Goal: Task Accomplishment & Management: Manage account settings

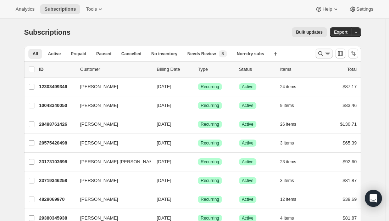
click at [319, 53] on icon "Search and filter results" at bounding box center [320, 53] width 7 height 7
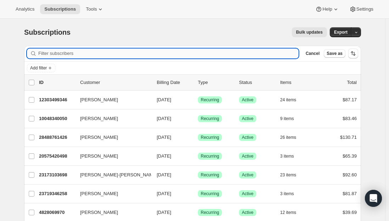
click at [147, 55] on input "Filter subscribers" at bounding box center [168, 54] width 260 height 10
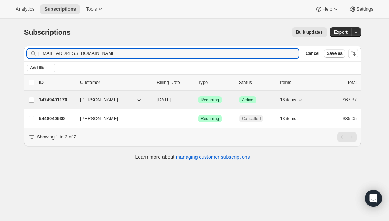
type input "[EMAIL_ADDRESS][DOMAIN_NAME]"
click at [58, 98] on p "14749401170" at bounding box center [56, 99] width 35 height 7
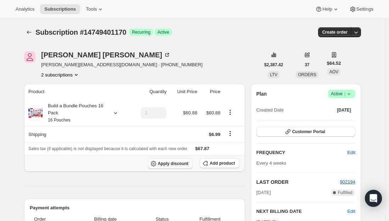
click at [174, 165] on span "Apply discount" at bounding box center [173, 164] width 31 height 6
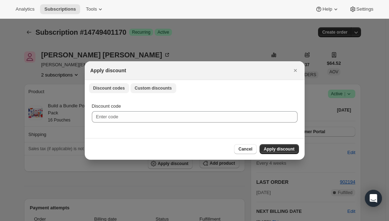
click at [146, 85] on button "Custom discounts" at bounding box center [153, 88] width 46 height 10
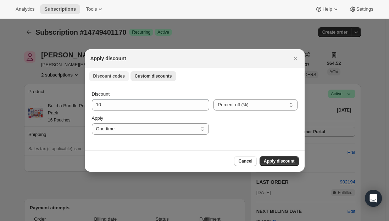
click at [103, 77] on span "Discount codes" at bounding box center [109, 76] width 32 height 6
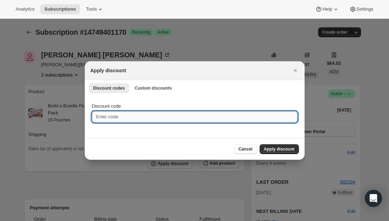
click at [111, 119] on input "Discount code" at bounding box center [195, 116] width 206 height 11
paste input "FIVEUED6X0XD"
type input "FIVEUED6X0XD"
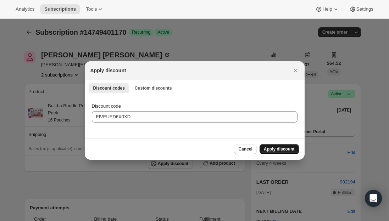
click at [280, 150] on span "Apply discount" at bounding box center [279, 149] width 31 height 6
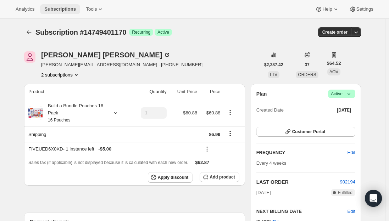
click at [59, 9] on span "Subscriptions" at bounding box center [60, 9] width 32 height 6
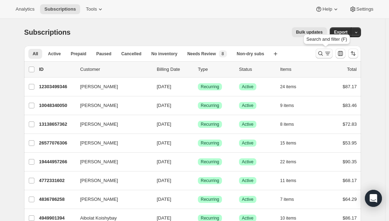
click at [323, 55] on icon "Search and filter results" at bounding box center [320, 53] width 5 height 5
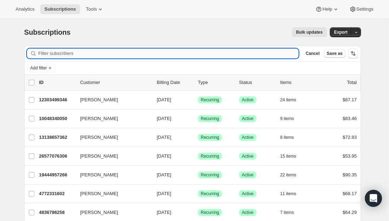
click at [118, 54] on input "Filter subscribers" at bounding box center [168, 54] width 260 height 10
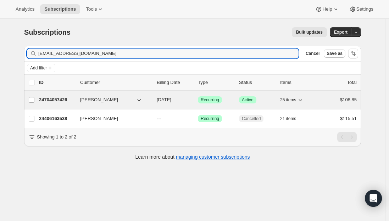
type input "[EMAIL_ADDRESS][DOMAIN_NAME]"
click at [56, 100] on p "24704057426" at bounding box center [56, 99] width 35 height 7
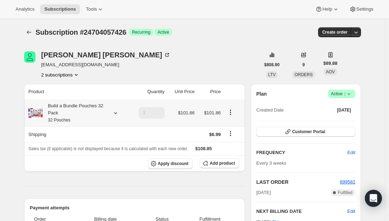
scroll to position [35, 0]
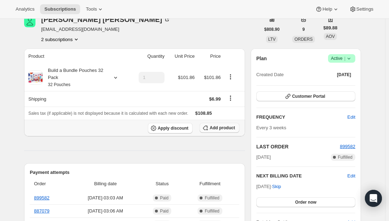
click at [228, 127] on span "Add product" at bounding box center [221, 128] width 25 height 6
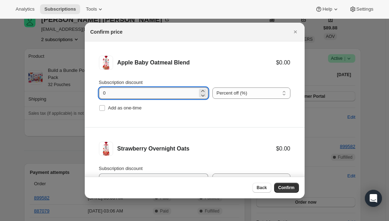
click at [114, 92] on input "0" at bounding box center [148, 93] width 99 height 11
click at [102, 110] on input "Add as one-time" at bounding box center [102, 108] width 6 height 6
checkbox input "true"
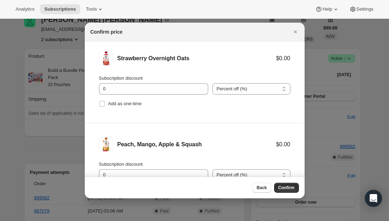
scroll to position [106, 0]
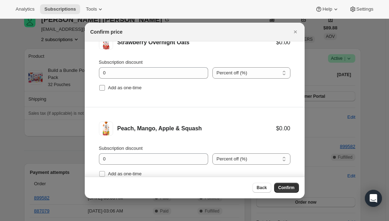
click at [102, 89] on input "Add as one-time" at bounding box center [102, 88] width 6 height 6
checkbox input "true"
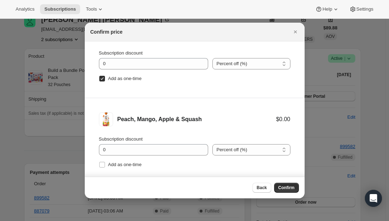
click at [98, 163] on li "Peach, Mango, Apple & Squash $0.00 Subscription discount 0 Percent off (%) Amou…" at bounding box center [195, 141] width 220 height 86
click at [101, 164] on input "Add as one-time" at bounding box center [102, 165] width 6 height 6
checkbox input "true"
click at [284, 187] on span "Confirm" at bounding box center [286, 188] width 16 height 6
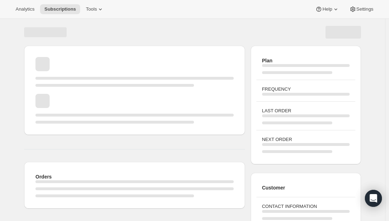
scroll to position [35, 0]
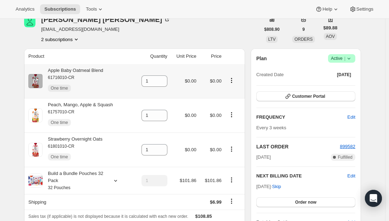
click at [95, 71] on div "Apple Baby Oatmeal Blend 61716010-CR One time" at bounding box center [73, 81] width 61 height 28
copy div "Apple Baby Oatmeal Blend"
click at [163, 77] on icon at bounding box center [161, 78] width 7 height 7
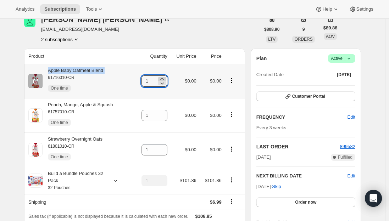
type input "2"
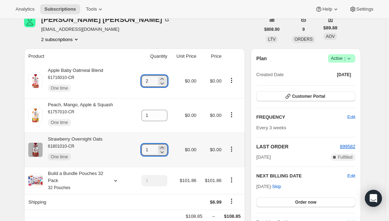
click at [164, 146] on icon at bounding box center [161, 147] width 7 height 7
type input "3"
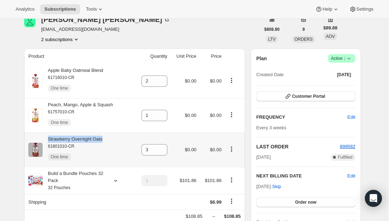
drag, startPoint x: 111, startPoint y: 141, endPoint x: 50, endPoint y: 142, distance: 61.7
click at [50, 142] on div "Strawberry Overnight Oats 61801010-CR One time" at bounding box center [79, 150] width 103 height 28
copy div "Strawberry Overnight Oats"
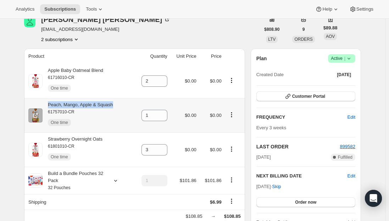
drag, startPoint x: 116, startPoint y: 107, endPoint x: 50, endPoint y: 106, distance: 65.6
click at [50, 106] on div "Peach, Mango, Apple & Squash 61757010-CR One time" at bounding box center [79, 115] width 103 height 28
copy div "Peach, Mango, Apple & Squash"
click at [162, 113] on icon at bounding box center [161, 113] width 7 height 7
type input "2"
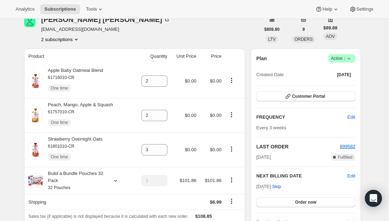
click at [69, 9] on span "Subscriptions" at bounding box center [60, 9] width 32 height 6
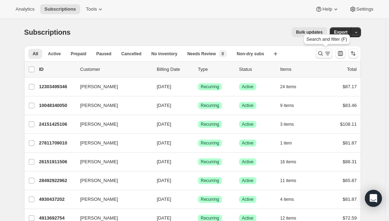
click at [319, 54] on icon "Search and filter results" at bounding box center [320, 53] width 7 height 7
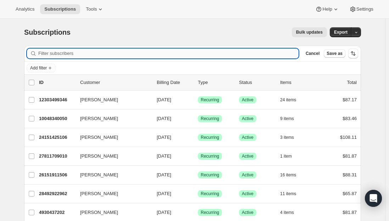
click at [71, 54] on input "Filter subscribers" at bounding box center [168, 54] width 260 height 10
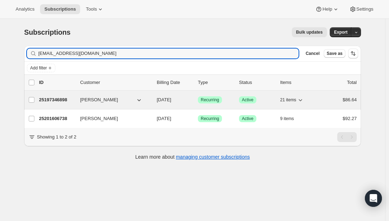
type input "[EMAIL_ADDRESS][DOMAIN_NAME]"
click at [61, 97] on p "25197346898" at bounding box center [56, 99] width 35 height 7
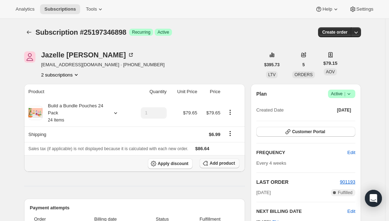
click at [218, 165] on span "Add product" at bounding box center [221, 164] width 25 height 6
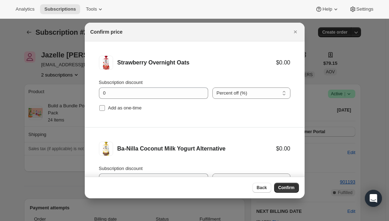
click at [102, 107] on input "Add as one-time" at bounding box center [102, 108] width 6 height 6
checkbox input "true"
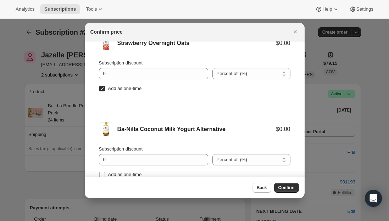
scroll to position [29, 0]
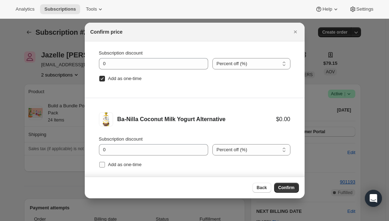
click at [102, 164] on input "Add as one-time" at bounding box center [102, 165] width 6 height 6
checkbox input "true"
click at [288, 190] on span "Confirm" at bounding box center [286, 188] width 16 height 6
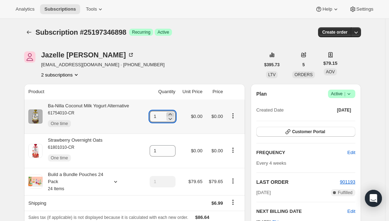
click at [174, 115] on icon at bounding box center [170, 114] width 7 height 7
type input "2"
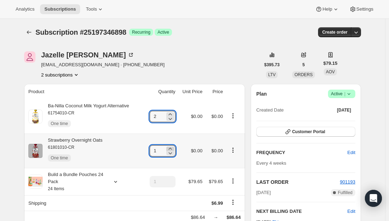
click at [174, 147] on icon at bounding box center [170, 148] width 7 height 7
type input "3"
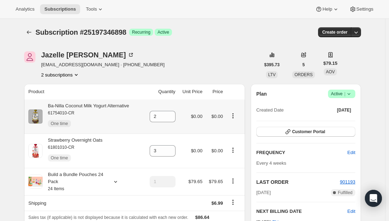
click at [102, 102] on th "Ba-Nilla Coconut Milk Yogurt Alternative 61754010-CR One time" at bounding box center [84, 117] width 120 height 34
copy div "Ba-Nilla Coconut Milk Yogurt Alternative"
click at [82, 140] on div "Strawberry Overnight Oats 61801010-CR One time" at bounding box center [73, 151] width 60 height 28
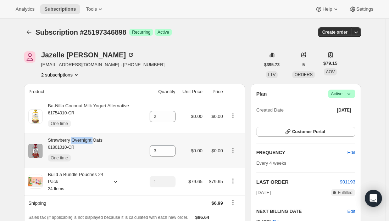
click at [82, 140] on div "Strawberry Overnight Oats 61801010-CR One time" at bounding box center [73, 151] width 60 height 28
copy div "Strawberry Overnight Oats"
click at [62, 10] on span "Subscriptions" at bounding box center [60, 9] width 32 height 6
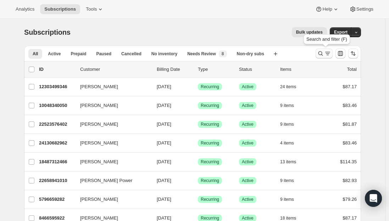
click at [322, 54] on icon "Search and filter results" at bounding box center [320, 53] width 7 height 7
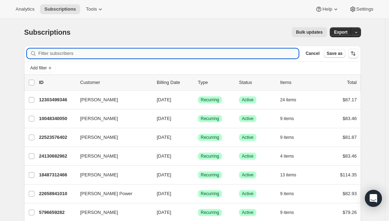
click at [106, 52] on input "Filter subscribers" at bounding box center [168, 54] width 260 height 10
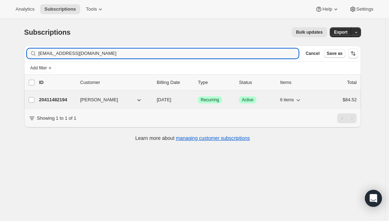
type input "[EMAIL_ADDRESS][DOMAIN_NAME]"
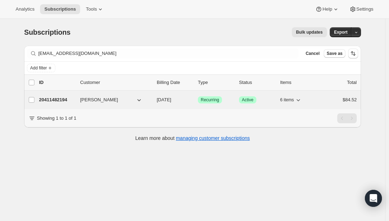
click at [53, 96] on p "20411482194" at bounding box center [56, 99] width 35 height 7
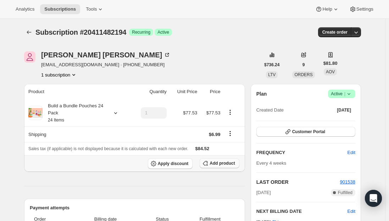
click at [224, 166] on button "Add product" at bounding box center [219, 163] width 39 height 10
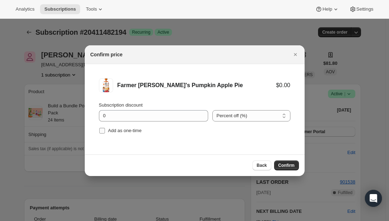
click at [100, 129] on span ":r29d:" at bounding box center [102, 131] width 6 height 6
click at [102, 128] on span ":r29d:" at bounding box center [102, 131] width 6 height 6
click at [102, 128] on input "Add as one-time" at bounding box center [102, 131] width 6 height 6
checkbox input "true"
click at [284, 166] on span "Confirm" at bounding box center [286, 166] width 16 height 6
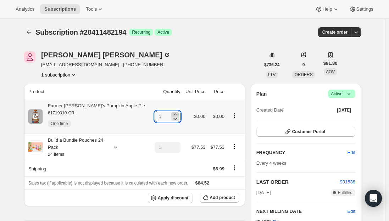
click at [172, 113] on icon at bounding box center [175, 114] width 7 height 7
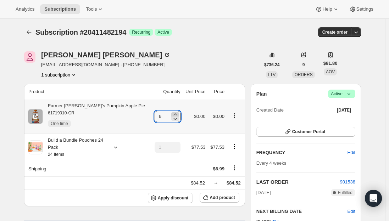
click at [172, 113] on icon at bounding box center [175, 114] width 7 height 7
type input "7"
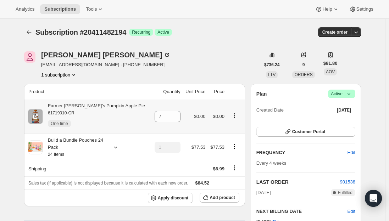
click at [98, 106] on div "Farmer [PERSON_NAME]'s Pumpkin Apple Pie 61719010-CR One time" at bounding box center [94, 116] width 102 height 28
copy div "Farmer [PERSON_NAME]'s Pumpkin Apple Pie"
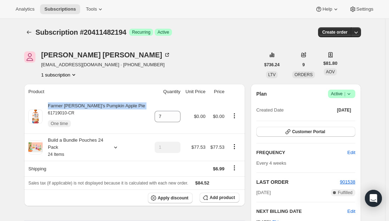
drag, startPoint x: 60, startPoint y: 8, endPoint x: 47, endPoint y: 3, distance: 13.7
click at [60, 8] on span "Subscriptions" at bounding box center [60, 9] width 32 height 6
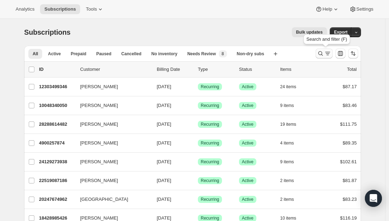
click at [322, 54] on icon "Search and filter results" at bounding box center [320, 53] width 7 height 7
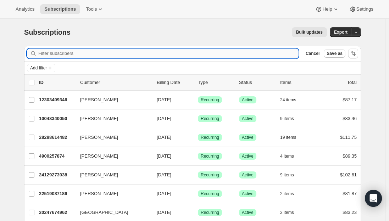
click at [80, 55] on input "Filter subscribers" at bounding box center [168, 54] width 260 height 10
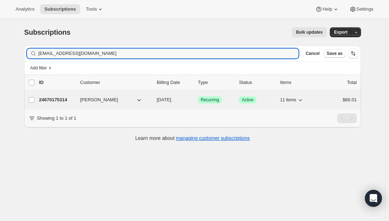
type input "[EMAIL_ADDRESS][DOMAIN_NAME]"
click at [57, 101] on p "24670175314" at bounding box center [56, 99] width 35 height 7
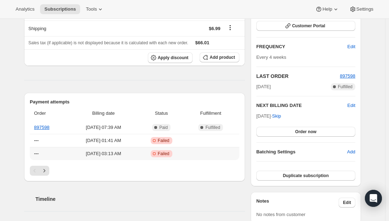
scroll to position [106, 0]
click at [47, 170] on icon "Next" at bounding box center [44, 170] width 7 height 7
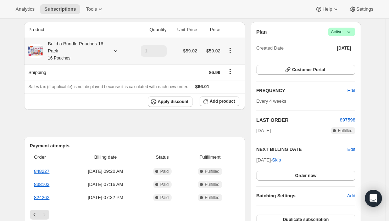
scroll to position [71, 0]
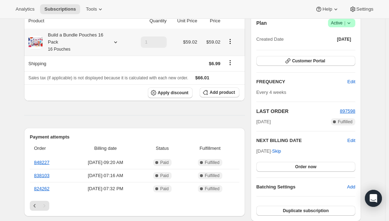
click at [67, 47] on small "16 Pouches" at bounding box center [59, 49] width 22 height 5
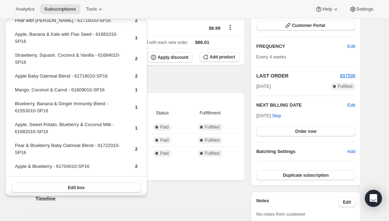
scroll to position [49, 0]
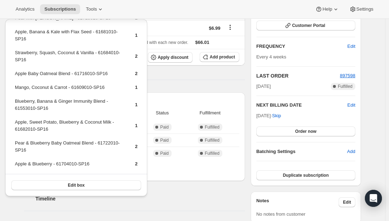
click at [38, 162] on td "Apple & Blueberry - 61704010-SP16" at bounding box center [69, 166] width 108 height 13
copy td "Apple & Blueberry - 61704010-SP16"
drag, startPoint x: 91, startPoint y: 142, endPoint x: 16, endPoint y: 143, distance: 75.8
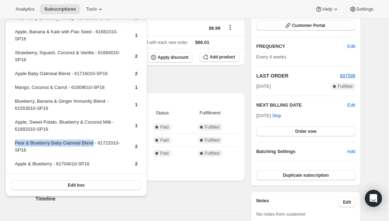
click at [16, 143] on td "Pear & Blueberry Baby Oatmeal Blend - 61722010-SP16" at bounding box center [69, 149] width 108 height 20
drag, startPoint x: 16, startPoint y: 143, endPoint x: 35, endPoint y: 150, distance: 21.2
drag, startPoint x: 35, startPoint y: 150, endPoint x: 27, endPoint y: 144, distance: 10.1
click at [27, 144] on td "Pear & Blueberry Baby Oatmeal Blend - 61722010-SP16" at bounding box center [69, 149] width 108 height 20
drag, startPoint x: 90, startPoint y: 144, endPoint x: 21, endPoint y: 144, distance: 68.8
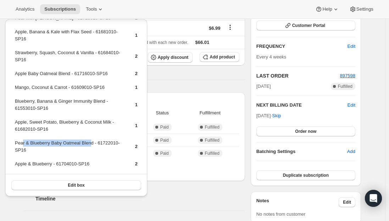
click at [21, 144] on td "Pear & Blueberry Baby Oatmeal Blend - 61722010-SP16" at bounding box center [69, 149] width 108 height 20
click at [61, 144] on td "Pear & Blueberry Baby Oatmeal Blend - 61722010-SP16" at bounding box center [69, 149] width 108 height 20
drag, startPoint x: 93, startPoint y: 142, endPoint x: 16, endPoint y: 145, distance: 76.6
click at [16, 145] on td "Pear & Blueberry Baby Oatmeal Blend - 61722010-SP16" at bounding box center [69, 149] width 108 height 20
click at [62, 141] on td "Pear & Blueberry Baby Oatmeal Blend - 61722010-SP16" at bounding box center [69, 149] width 108 height 20
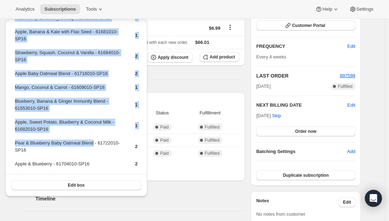
drag, startPoint x: 91, startPoint y: 143, endPoint x: 13, endPoint y: 144, distance: 77.3
click at [13, 144] on div "Apple, Banana, Spinach & Avocado - 61706010-SP16 1 Mama Blueberry - 61608010-SP…" at bounding box center [76, 83] width 142 height 226
click at [40, 144] on td "Pear & Blueberry Baby Oatmeal Blend - 61722010-SP16" at bounding box center [69, 149] width 108 height 20
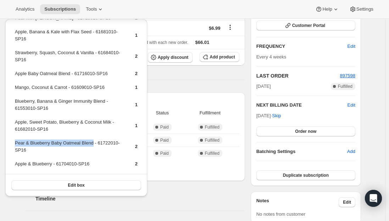
drag, startPoint x: 92, startPoint y: 143, endPoint x: 14, endPoint y: 140, distance: 78.0
click at [14, 140] on table "Apple, Banana, Spinach & Avocado - 61706010-SP16 1 Mama Blueberry - 61608010-SP…" at bounding box center [76, 76] width 125 height 195
copy td "Pear & Blueberry Baby Oatmeal Blend"
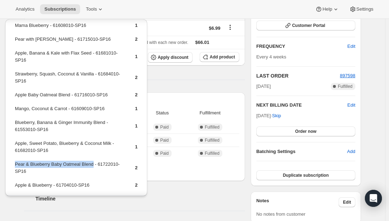
scroll to position [35, 0]
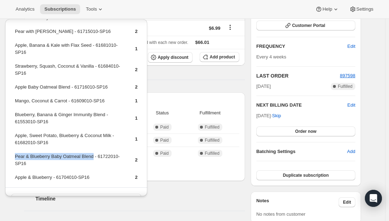
copy td "Pear & Blueberry Baby Oatmeal Blend"
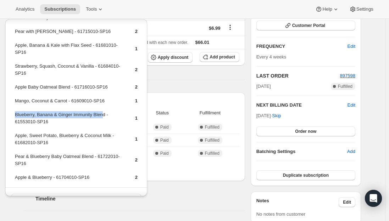
drag, startPoint x: 103, startPoint y: 114, endPoint x: 15, endPoint y: 114, distance: 88.2
click at [15, 114] on td "Blueberry, Banana & Ginger Immunity Blend - 61553010-SP16" at bounding box center [69, 121] width 108 height 20
copy td "Blueberry, Banana & Ginger Immunity Blen"
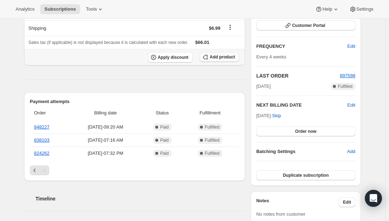
click at [215, 55] on span "Add product" at bounding box center [221, 57] width 25 height 6
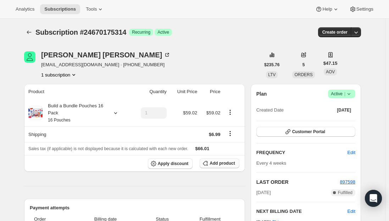
scroll to position [106, 0]
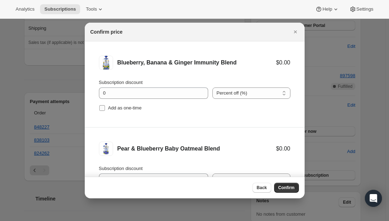
click at [100, 108] on input "Add as one-time" at bounding box center [102, 108] width 6 height 6
checkbox input "true"
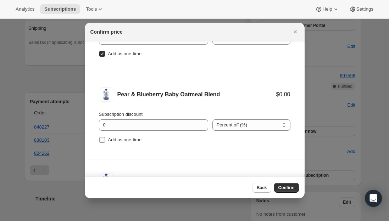
scroll to position [71, 0]
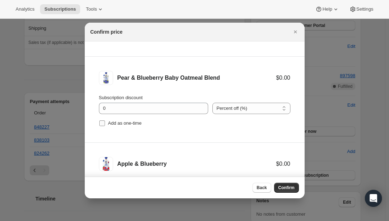
click at [102, 124] on input "Add as one-time" at bounding box center [102, 123] width 6 height 6
checkbox input "true"
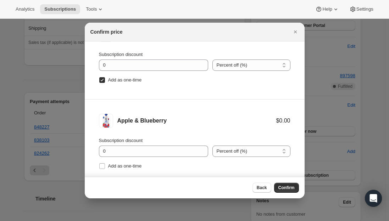
scroll to position [116, 0]
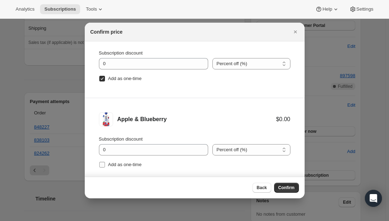
click at [102, 163] on input "Add as one-time" at bounding box center [102, 165] width 6 height 6
checkbox input "true"
click at [290, 191] on button "Confirm" at bounding box center [286, 188] width 25 height 10
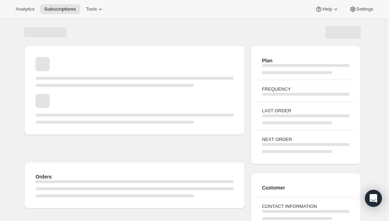
scroll to position [99, 0]
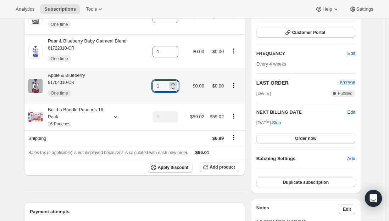
click at [174, 84] on icon at bounding box center [172, 84] width 3 height 2
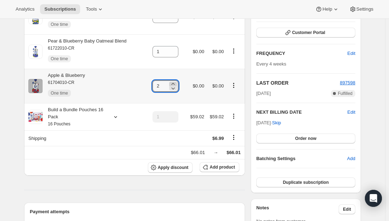
click at [174, 84] on icon at bounding box center [172, 84] width 3 height 2
type input "3"
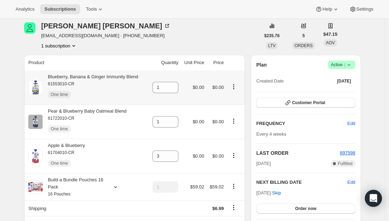
scroll to position [28, 0]
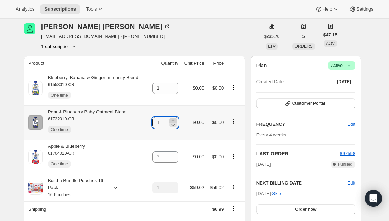
click at [176, 117] on icon at bounding box center [172, 120] width 7 height 7
type input "3"
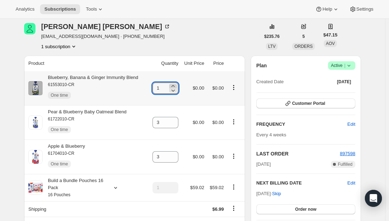
click at [176, 85] on icon at bounding box center [172, 86] width 7 height 7
type input "2"
click at [63, 10] on span "Subscriptions" at bounding box center [60, 9] width 32 height 6
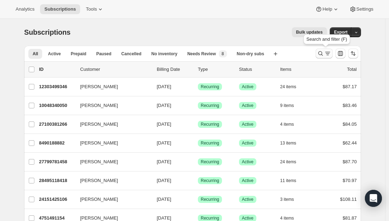
click at [330, 54] on icon "Search and filter results" at bounding box center [327, 53] width 7 height 7
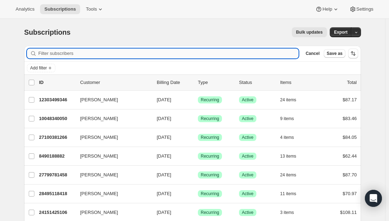
click at [124, 54] on input "Filter subscribers" at bounding box center [168, 54] width 260 height 10
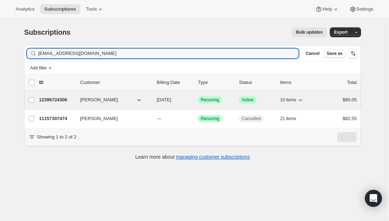
type input "[EMAIL_ADDRESS][DOMAIN_NAME]"
click at [62, 97] on p "12396724306" at bounding box center [56, 99] width 35 height 7
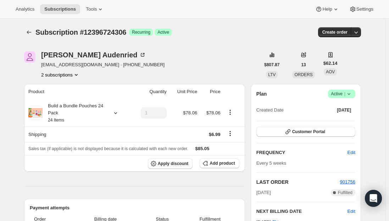
click at [214, 162] on span "Add product" at bounding box center [221, 164] width 25 height 6
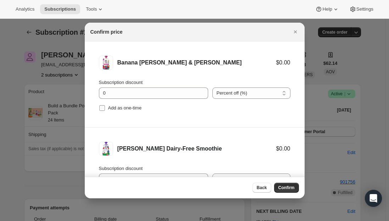
click at [101, 107] on input "Add as one-time" at bounding box center [102, 108] width 6 height 6
checkbox input "true"
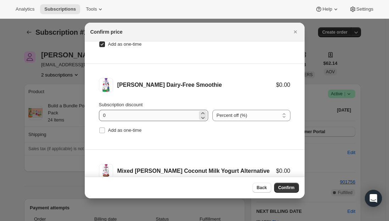
scroll to position [71, 0]
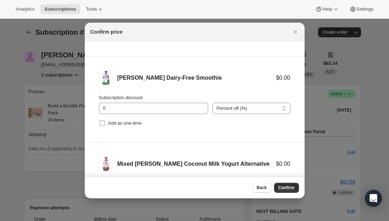
click at [107, 122] on label "Add as one-time" at bounding box center [120, 123] width 43 height 10
click at [105, 122] on input "Add as one-time" at bounding box center [102, 123] width 6 height 6
checkbox input "true"
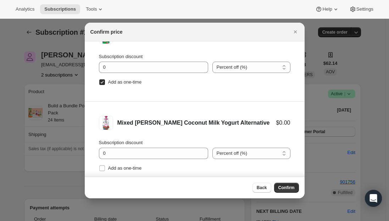
scroll to position [142, 0]
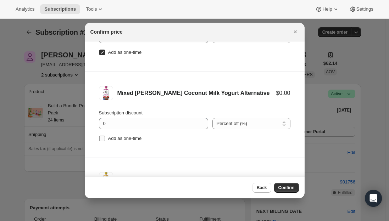
click at [102, 140] on input "Add as one-time" at bounding box center [102, 139] width 6 height 6
checkbox input "true"
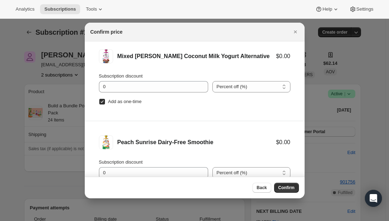
scroll to position [202, 0]
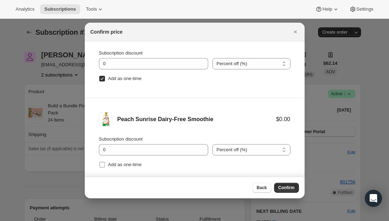
click at [101, 165] on input "Add as one-time" at bounding box center [102, 165] width 6 height 6
checkbox input "true"
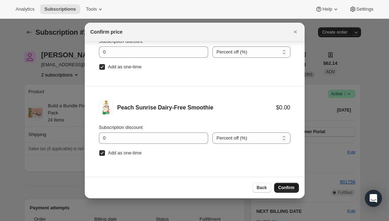
click at [283, 188] on span "Confirm" at bounding box center [286, 188] width 16 height 6
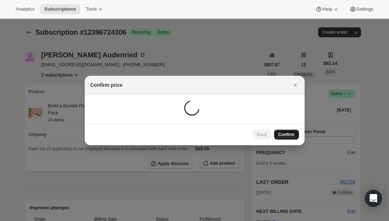
scroll to position [0, 0]
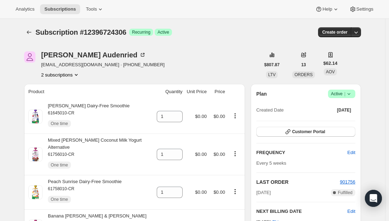
click at [176, 112] on icon at bounding box center [177, 114] width 7 height 7
type input "2"
click at [175, 149] on icon at bounding box center [177, 152] width 7 height 7
type input "2"
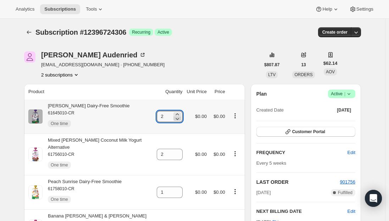
click at [177, 118] on icon at bounding box center [177, 118] width 7 height 7
type input "1"
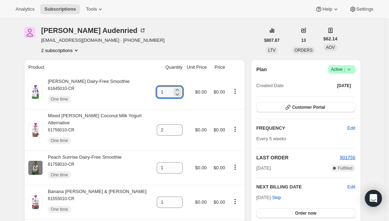
scroll to position [35, 0]
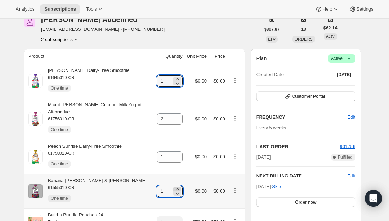
click at [174, 186] on icon at bounding box center [177, 189] width 7 height 7
type input "2"
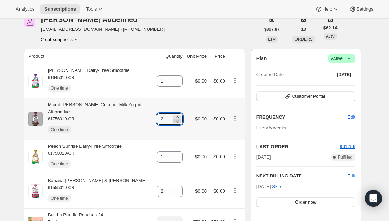
click at [175, 120] on icon at bounding box center [177, 121] width 4 height 2
type input "1"
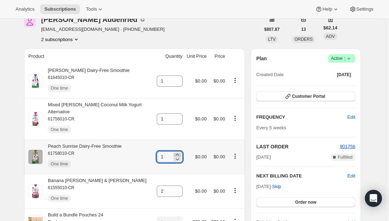
click at [176, 151] on icon at bounding box center [177, 154] width 7 height 7
type input "2"
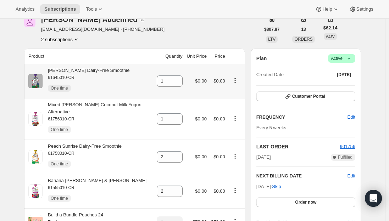
click at [99, 71] on div "[PERSON_NAME] Dairy-Free Smoothie 61645010-CR One time" at bounding box center [86, 81] width 87 height 28
click at [99, 72] on div "[PERSON_NAME] Dairy-Free Smoothie 61645010-CR One time" at bounding box center [86, 81] width 87 height 28
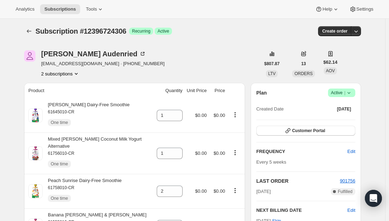
scroll to position [0, 0]
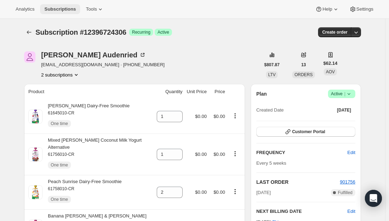
click at [56, 9] on span "Subscriptions" at bounding box center [60, 9] width 32 height 6
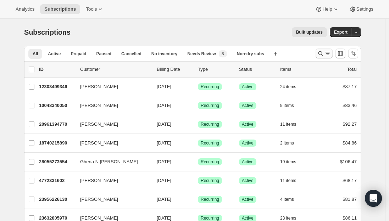
click at [328, 54] on icon "Search and filter results" at bounding box center [327, 53] width 7 height 7
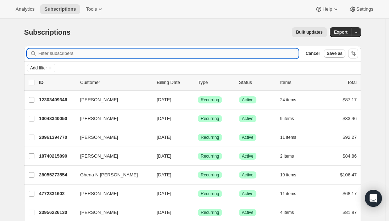
click at [145, 56] on input "Filter subscribers" at bounding box center [168, 54] width 260 height 10
paste input "gcerda1188@gmail.com"
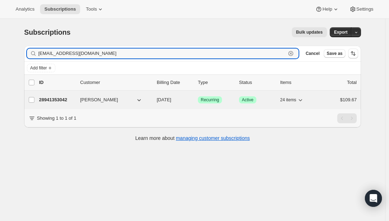
type input "gcerda1188@gmail.com"
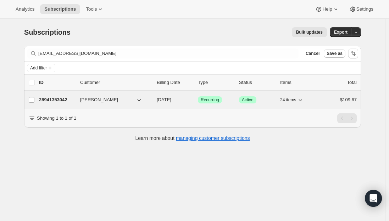
click at [61, 97] on p "28941353042" at bounding box center [56, 99] width 35 height 7
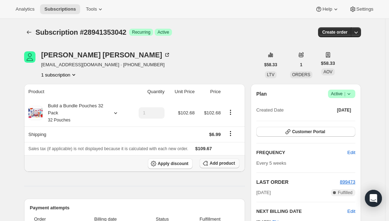
click at [220, 160] on button "Add product" at bounding box center [219, 163] width 39 height 10
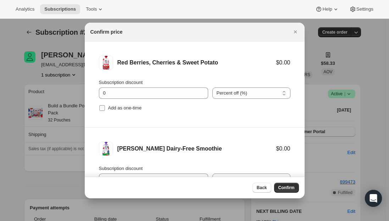
click at [102, 110] on input "Add as one-time" at bounding box center [102, 108] width 6 height 6
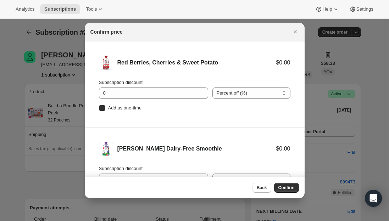
checkbox input "true"
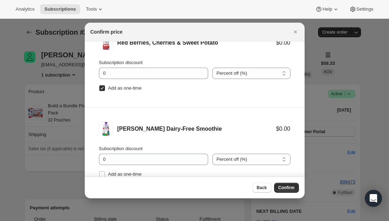
scroll to position [29, 0]
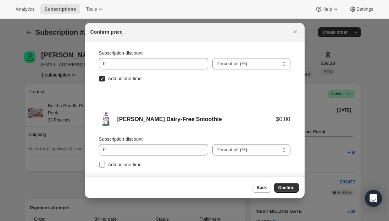
click at [104, 164] on input "Add as one-time" at bounding box center [102, 165] width 6 height 6
checkbox input "true"
click at [285, 189] on span "Confirm" at bounding box center [286, 188] width 16 height 6
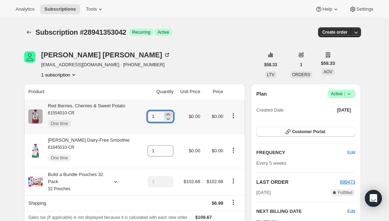
click at [168, 114] on icon at bounding box center [167, 114] width 7 height 7
type input "2"
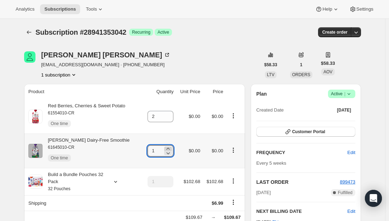
click at [170, 149] on icon at bounding box center [167, 148] width 7 height 7
type input "2"
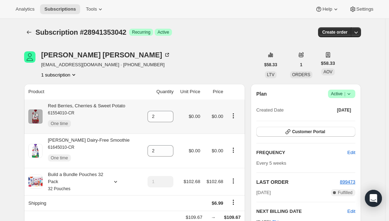
click at [88, 107] on div "Red Berries, Cherries & Sweet Potato 61554010-CR One time" at bounding box center [84, 116] width 83 height 28
copy div "Red Berries, Cherries & Sweet Potato"
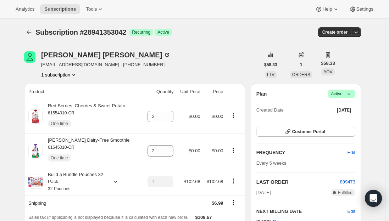
drag, startPoint x: 9, startPoint y: 144, endPoint x: 14, endPoint y: 143, distance: 4.6
click at [83, 140] on div "[PERSON_NAME] Dairy-Free Smoothie 61645010-CR One time" at bounding box center [86, 151] width 87 height 28
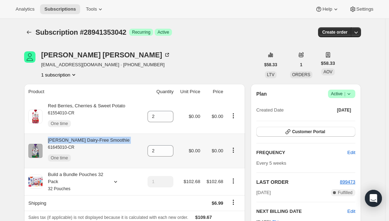
click at [83, 140] on div "[PERSON_NAME] Dairy-Free Smoothie 61645010-CR One time" at bounding box center [86, 151] width 87 height 28
copy div "[PERSON_NAME] Dairy-Free Smoothie"
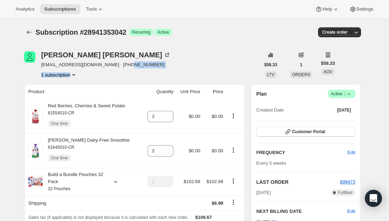
click at [217, 68] on div "Gabriela Cerda gcerda1188@gmail.com · +17733198792 1 subscription" at bounding box center [142, 64] width 236 height 27
click at [164, 68] on div "Gabriela Cerda gcerda1188@gmail.com · +17733198792 1 subscription" at bounding box center [142, 64] width 236 height 27
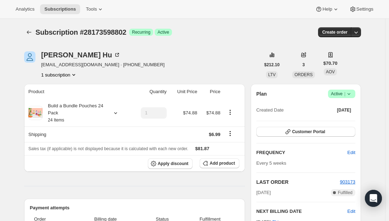
click at [346, 94] on span "Active |" at bounding box center [342, 93] width 22 height 7
click at [343, 119] on span "Cancel subscription" at bounding box center [344, 119] width 40 height 5
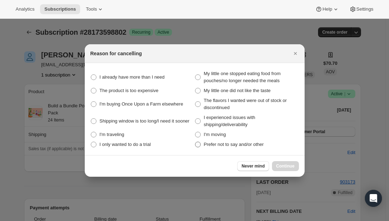
click at [197, 146] on span ":r13:" at bounding box center [198, 145] width 6 height 6
click at [195, 142] on other "Prefer not to say and/or other" at bounding box center [195, 142] width 0 height 0
radio other "true"
click at [288, 164] on span "Continue" at bounding box center [285, 166] width 18 height 6
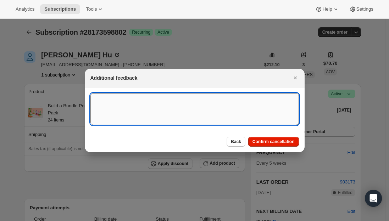
click at [138, 106] on textarea ":r13:" at bounding box center [194, 109] width 208 height 32
click at [236, 143] on span "Back" at bounding box center [236, 142] width 10 height 6
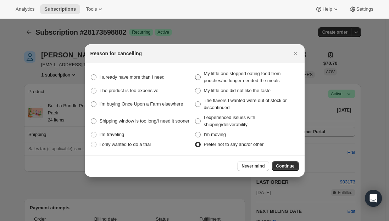
click at [199, 80] on span ":r13:" at bounding box center [198, 77] width 6 height 6
click at [195, 75] on meals "My little one stopped eating food from pouches/no longer needed the meals" at bounding box center [195, 74] width 0 height 0
radio meals "true"
radio other "false"
click at [283, 164] on span "Continue" at bounding box center [285, 166] width 18 height 6
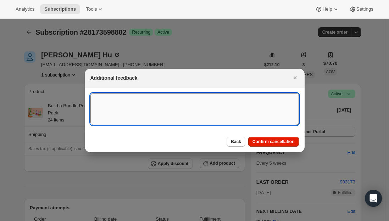
click at [123, 112] on textarea ":r13:" at bounding box center [194, 109] width 208 height 32
type textarea "Canceled per req."
click at [257, 142] on span "Confirm cancellation" at bounding box center [273, 142] width 42 height 6
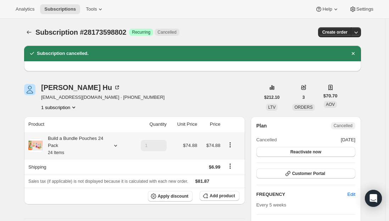
click at [80, 151] on div "Build a Bundle Pouches 24 Pack 24 Items" at bounding box center [75, 145] width 64 height 21
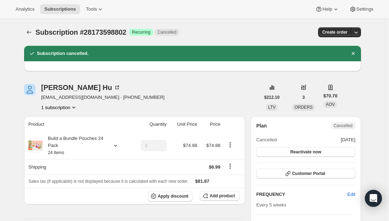
drag, startPoint x: 10, startPoint y: 126, endPoint x: 14, endPoint y: 125, distance: 4.6
click at [53, 8] on span "Subscriptions" at bounding box center [60, 9] width 32 height 6
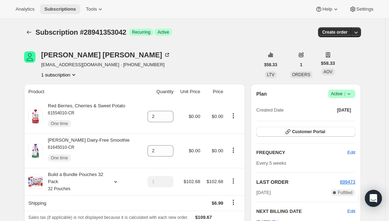
click at [55, 11] on span "Subscriptions" at bounding box center [60, 9] width 32 height 6
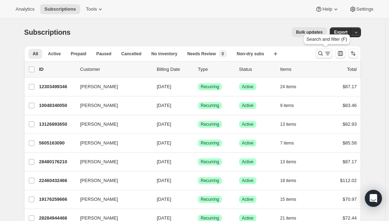
click at [321, 51] on icon "Search and filter results" at bounding box center [320, 53] width 7 height 7
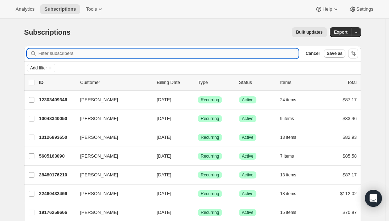
click at [89, 52] on input "Filter subscribers" at bounding box center [168, 54] width 260 height 10
paste input "mnardone524@gmail.com"
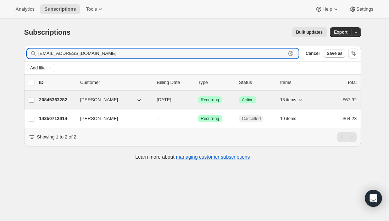
type input "mnardone524@gmail.com"
click at [60, 97] on p "20845363282" at bounding box center [56, 99] width 35 height 7
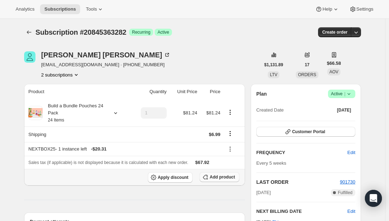
click at [213, 179] on span "Add product" at bounding box center [221, 177] width 25 height 6
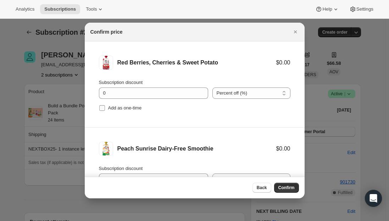
click at [104, 107] on input "Add as one-time" at bounding box center [102, 108] width 6 height 6
checkbox input "true"
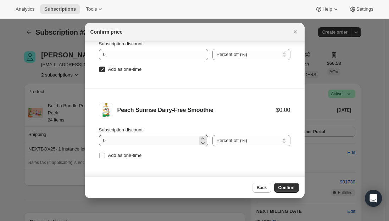
scroll to position [12, 0]
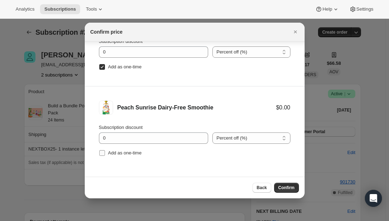
click at [102, 154] on input "Add as one-time" at bounding box center [102, 153] width 6 height 6
checkbox input "true"
click at [290, 190] on span "Confirm" at bounding box center [286, 188] width 16 height 6
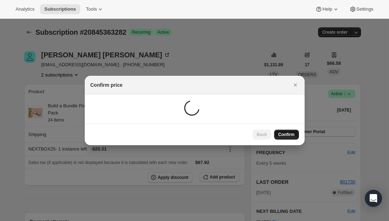
scroll to position [0, 0]
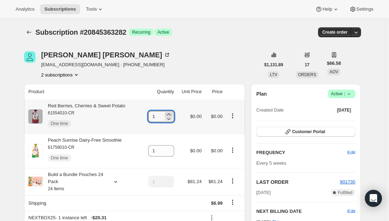
click at [171, 112] on icon at bounding box center [168, 114] width 7 height 7
type input "3"
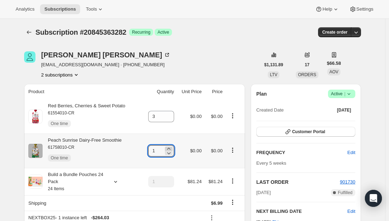
click at [170, 148] on icon at bounding box center [168, 149] width 3 height 2
type input "2"
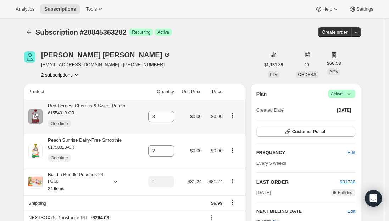
click at [95, 107] on div "Red Berries, Cherries & Sweet Potato 61554010-CR One time" at bounding box center [84, 116] width 83 height 28
copy div "Red Berries, Cherries & Sweet Potato"
click at [95, 140] on div "Peach Sunrise Dairy-Free Smoothie 61758010-CR One time" at bounding box center [82, 151] width 79 height 28
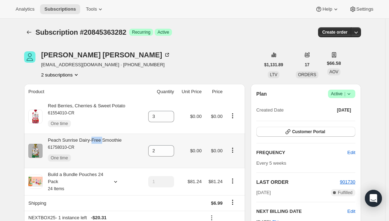
click at [95, 140] on div "Peach Sunrise Dairy-Free Smoothie 61758010-CR One time" at bounding box center [82, 151] width 79 height 28
copy div "Peach Sunrise Dairy-Free Smoothie"
click at [62, 8] on span "Subscriptions" at bounding box center [60, 9] width 32 height 6
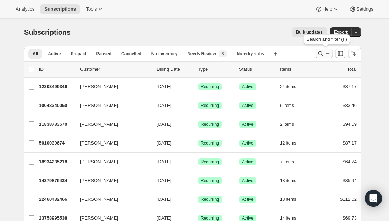
click at [318, 51] on button "Search and filter results" at bounding box center [323, 54] width 17 height 10
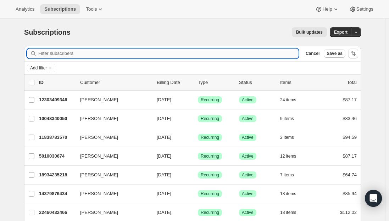
click at [169, 54] on input "Filter subscribers" at bounding box center [168, 54] width 260 height 10
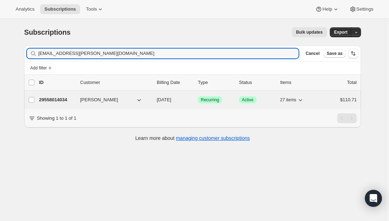
type input "chuang.mavis@gmail.com"
click at [56, 100] on p "29558014034" at bounding box center [56, 99] width 35 height 7
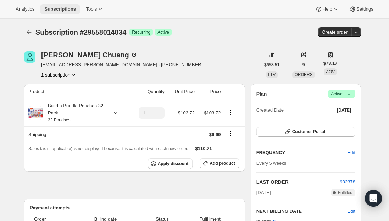
click at [50, 11] on span "Subscriptions" at bounding box center [60, 9] width 32 height 6
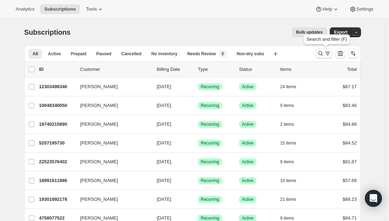
click at [319, 50] on button "Search and filter results" at bounding box center [323, 54] width 17 height 10
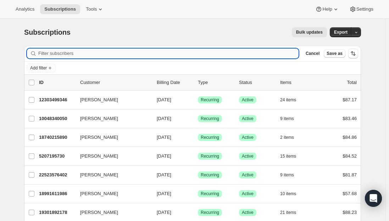
click at [136, 51] on input "Filter subscribers" at bounding box center [168, 54] width 260 height 10
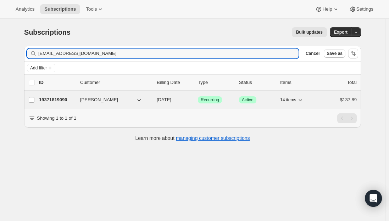
type input "melchertb@gmail.com"
click at [63, 97] on p "19371819090" at bounding box center [56, 99] width 35 height 7
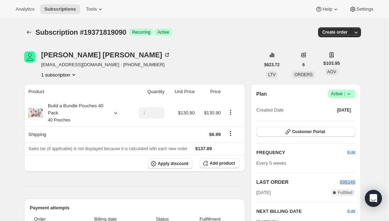
drag, startPoint x: 191, startPoint y: 178, endPoint x: 214, endPoint y: 168, distance: 24.5
click at [223, 161] on span "Add product" at bounding box center [221, 164] width 25 height 6
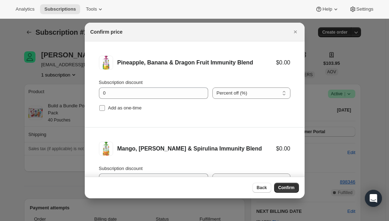
click at [103, 107] on input "Add as one-time" at bounding box center [102, 108] width 6 height 6
checkbox input "true"
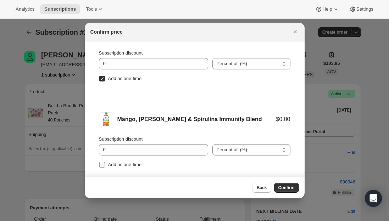
click at [103, 164] on input "Add as one-time" at bounding box center [102, 165] width 6 height 6
checkbox input "true"
click at [285, 188] on span "Confirm" at bounding box center [286, 188] width 16 height 6
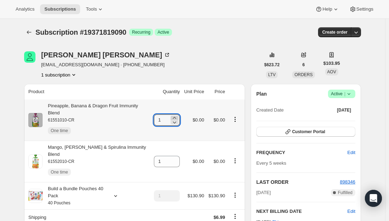
click at [176, 114] on icon at bounding box center [174, 117] width 7 height 7
type input "2"
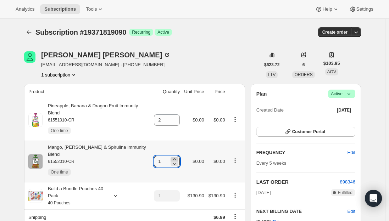
click at [176, 156] on icon at bounding box center [174, 159] width 7 height 7
type input "3"
drag, startPoint x: 57, startPoint y: 6, endPoint x: 41, endPoint y: 0, distance: 16.8
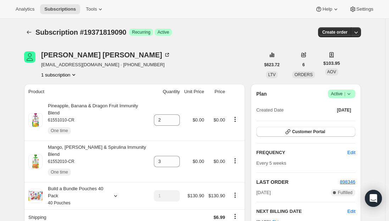
click at [57, 6] on button "Subscriptions" at bounding box center [60, 9] width 40 height 10
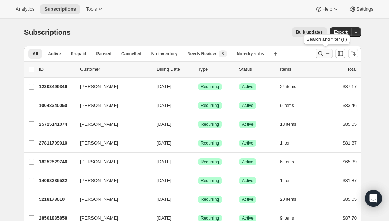
click at [330, 51] on icon "Search and filter results" at bounding box center [327, 53] width 7 height 7
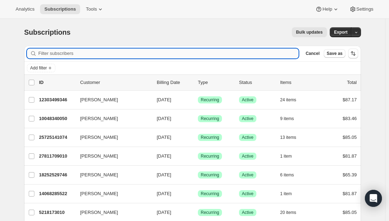
click at [151, 50] on input "Filter subscribers" at bounding box center [168, 54] width 260 height 10
paste input "sintiamontes14@ymail.com"
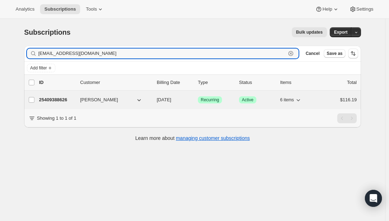
type input "sintiamontes14@ymail.com"
click at [45, 99] on p "25409388626" at bounding box center [56, 99] width 35 height 7
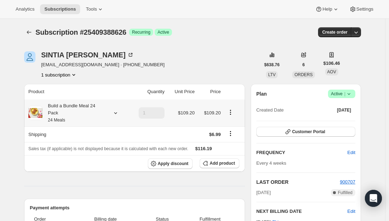
click at [86, 112] on div "Build a Bundle Meal 24 Pack 24 Meals" at bounding box center [75, 112] width 64 height 21
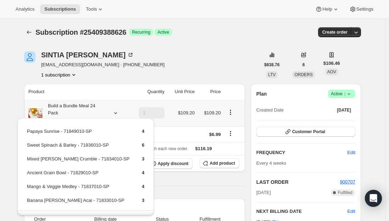
click at [86, 112] on div "Build a Bundle Meal 24 Pack 24 Meals" at bounding box center [75, 112] width 64 height 21
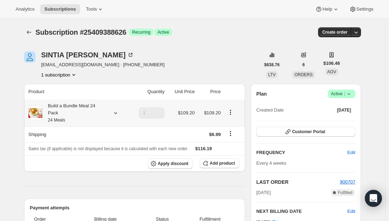
click at [80, 107] on div "Build a Bundle Meal 24 Pack 24 Meals" at bounding box center [75, 112] width 64 height 21
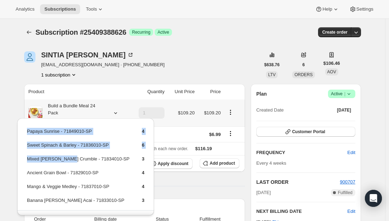
drag, startPoint x: 68, startPoint y: 160, endPoint x: 22, endPoint y: 160, distance: 45.7
click at [22, 160] on div "Papaya Sunrise - 71849010-SP 4 Sweet Spinach & Barley - 71836010-SP 6 Mixed Ber…" at bounding box center [85, 175] width 136 height 114
click at [33, 157] on td "Mixed Berry Crumble - 71834010-SP" at bounding box center [78, 161] width 103 height 13
drag, startPoint x: 69, startPoint y: 159, endPoint x: 23, endPoint y: 158, distance: 46.4
click at [19, 159] on div "Papaya Sunrise - 71849010-SP 4 Sweet Spinach & Barley - 71836010-SP 6 Mixed Ber…" at bounding box center [85, 175] width 136 height 114
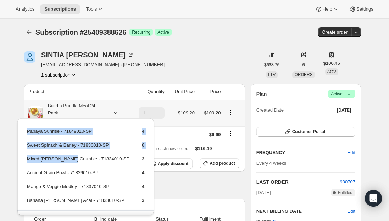
click at [33, 158] on td "Mixed Berry Crumble - 71834010-SP" at bounding box center [78, 161] width 103 height 13
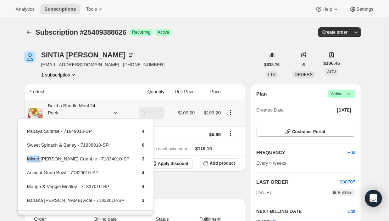
click at [33, 158] on td "Mixed Berry Crumble - 71834010-SP" at bounding box center [78, 161] width 103 height 13
click at [70, 161] on td "Mixed Berry Crumble - 71834010-SP" at bounding box center [78, 161] width 103 height 13
drag, startPoint x: 70, startPoint y: 161, endPoint x: 32, endPoint y: 161, distance: 38.6
click at [32, 161] on td "Mixed Berry Crumble - 71834010-SP" at bounding box center [78, 161] width 103 height 13
copy td "Mixed Berry Crumble"
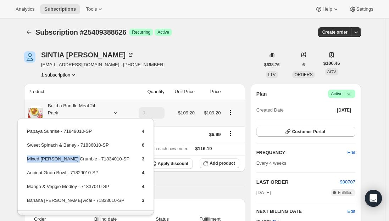
scroll to position [17, 0]
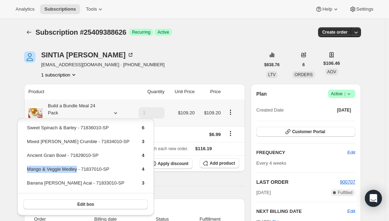
drag, startPoint x: 77, startPoint y: 169, endPoint x: 27, endPoint y: 166, distance: 50.1
click at [27, 166] on td "Mango & Veggie Medley - 71837010-SP" at bounding box center [78, 171] width 103 height 13
drag, startPoint x: 78, startPoint y: 170, endPoint x: 28, endPoint y: 168, distance: 49.3
click at [28, 168] on td "Mango & Veggie Medley - 71837010-SP" at bounding box center [78, 171] width 103 height 13
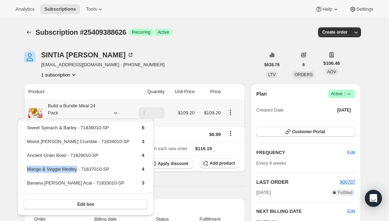
copy td "Mango & Veggie Medley"
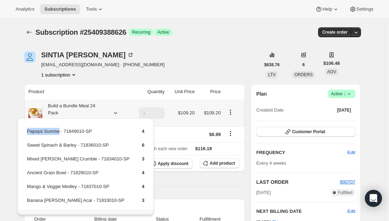
drag, startPoint x: 57, startPoint y: 131, endPoint x: 24, endPoint y: 133, distance: 33.7
click at [24, 133] on div "Papaya Sunrise - 71849010-SP 4 Sweet Spinach & Barley - 71836010-SP 6 Mixed Ber…" at bounding box center [85, 175] width 136 height 114
copy tbody "Papaya Sunrise"
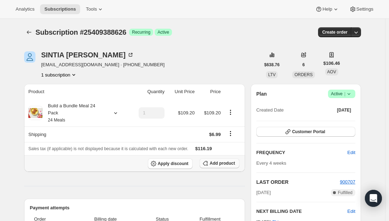
click at [221, 161] on span "Add product" at bounding box center [221, 164] width 25 height 6
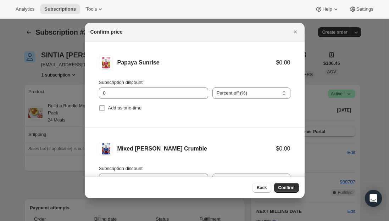
click at [101, 111] on input "Add as one-time" at bounding box center [102, 108] width 6 height 6
checkbox input "true"
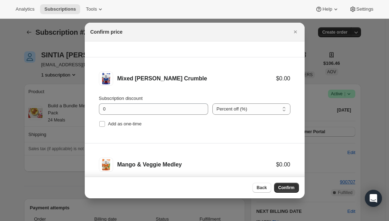
scroll to position [106, 0]
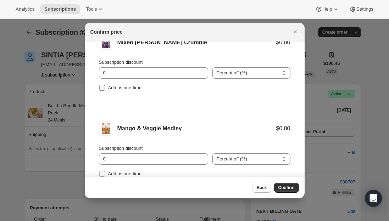
click at [100, 87] on input "Add as one-time" at bounding box center [102, 88] width 6 height 6
checkbox input "true"
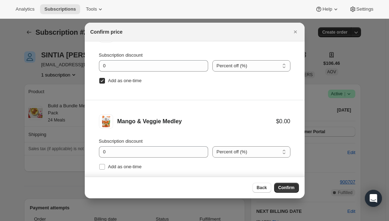
scroll to position [116, 0]
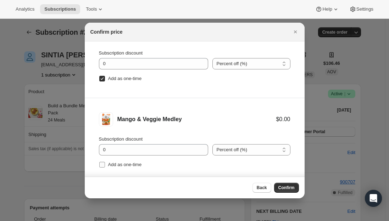
click at [105, 165] on span ":r2qj:" at bounding box center [102, 165] width 6 height 6
click at [105, 165] on input "Add as one-time" at bounding box center [102, 165] width 6 height 6
checkbox input "true"
click at [285, 190] on span "Confirm" at bounding box center [286, 188] width 16 height 6
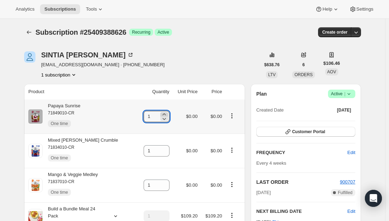
click at [162, 113] on icon at bounding box center [164, 114] width 7 height 7
type input "2"
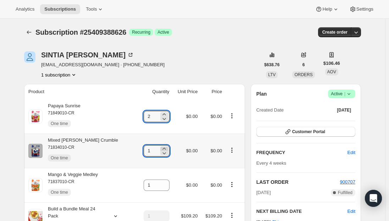
click at [162, 147] on icon at bounding box center [164, 148] width 7 height 7
type input "2"
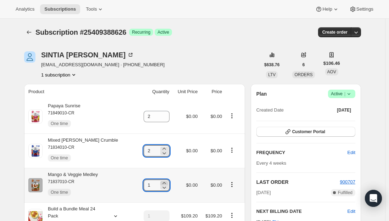
click at [162, 182] on icon at bounding box center [164, 183] width 7 height 7
type input "2"
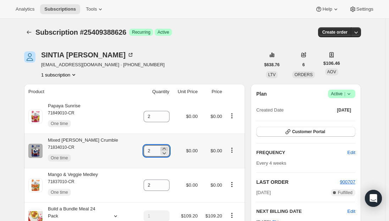
click at [162, 147] on icon at bounding box center [164, 148] width 7 height 7
type input "3"
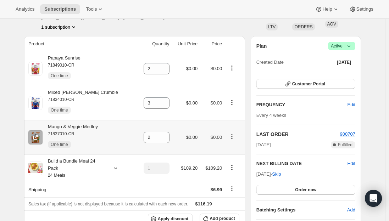
scroll to position [0, 0]
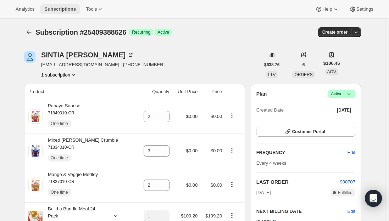
click at [58, 9] on span "Subscriptions" at bounding box center [60, 9] width 32 height 6
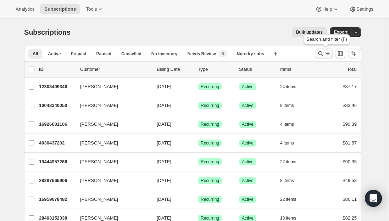
click at [326, 55] on icon "Search and filter results" at bounding box center [327, 53] width 7 height 7
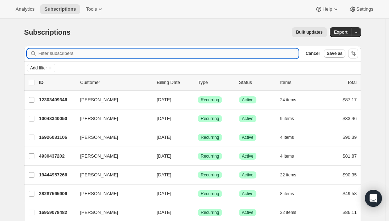
click at [140, 56] on input "Filter subscribers" at bounding box center [168, 54] width 260 height 10
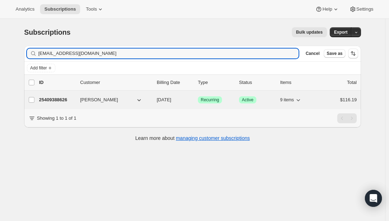
type input "sintiamontes14@ymail.com"
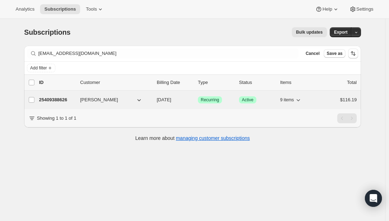
click at [57, 102] on p "25409388626" at bounding box center [56, 99] width 35 height 7
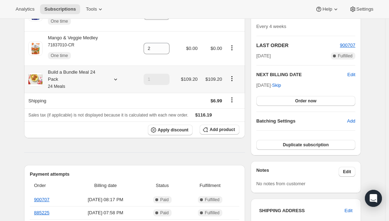
scroll to position [142, 0]
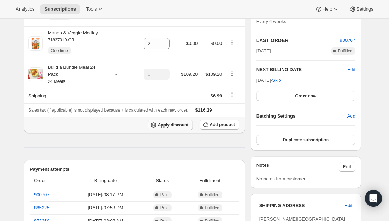
click at [169, 120] on button "Apply discount" at bounding box center [170, 125] width 45 height 11
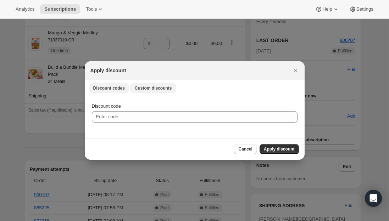
click at [148, 90] on span "Custom discounts" at bounding box center [153, 88] width 37 height 6
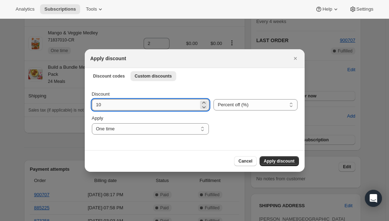
click at [131, 105] on input "10" at bounding box center [145, 104] width 107 height 11
type input "1"
type input "50"
click at [159, 158] on div "Cancel Apply discount" at bounding box center [194, 161] width 208 height 10
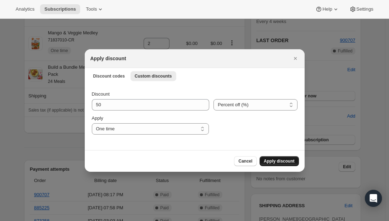
click at [273, 161] on span "Apply discount" at bounding box center [279, 161] width 31 height 6
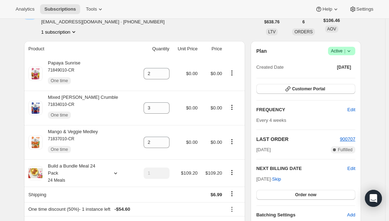
scroll to position [0, 0]
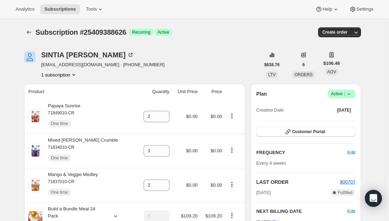
drag, startPoint x: 57, startPoint y: 8, endPoint x: 51, endPoint y: 4, distance: 7.4
click at [57, 8] on span "Subscriptions" at bounding box center [60, 9] width 32 height 6
